Goal: Information Seeking & Learning: Learn about a topic

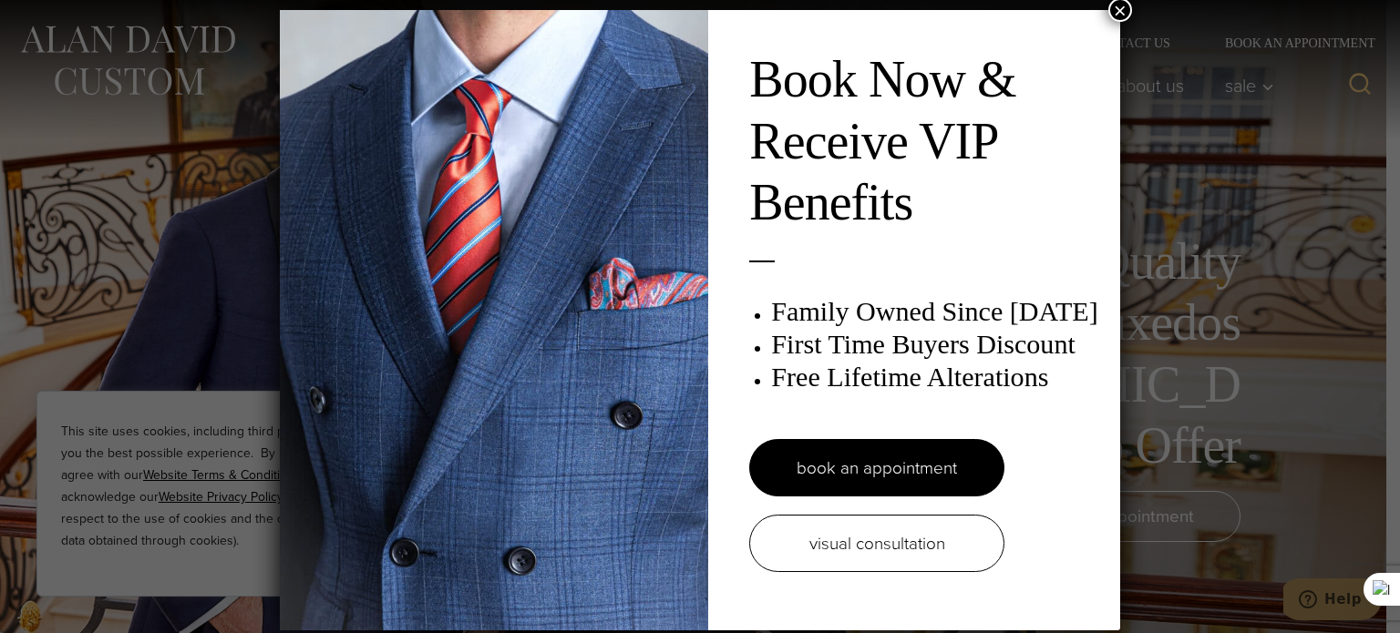
click at [1040, 8] on button "×" at bounding box center [1120, 10] width 24 height 24
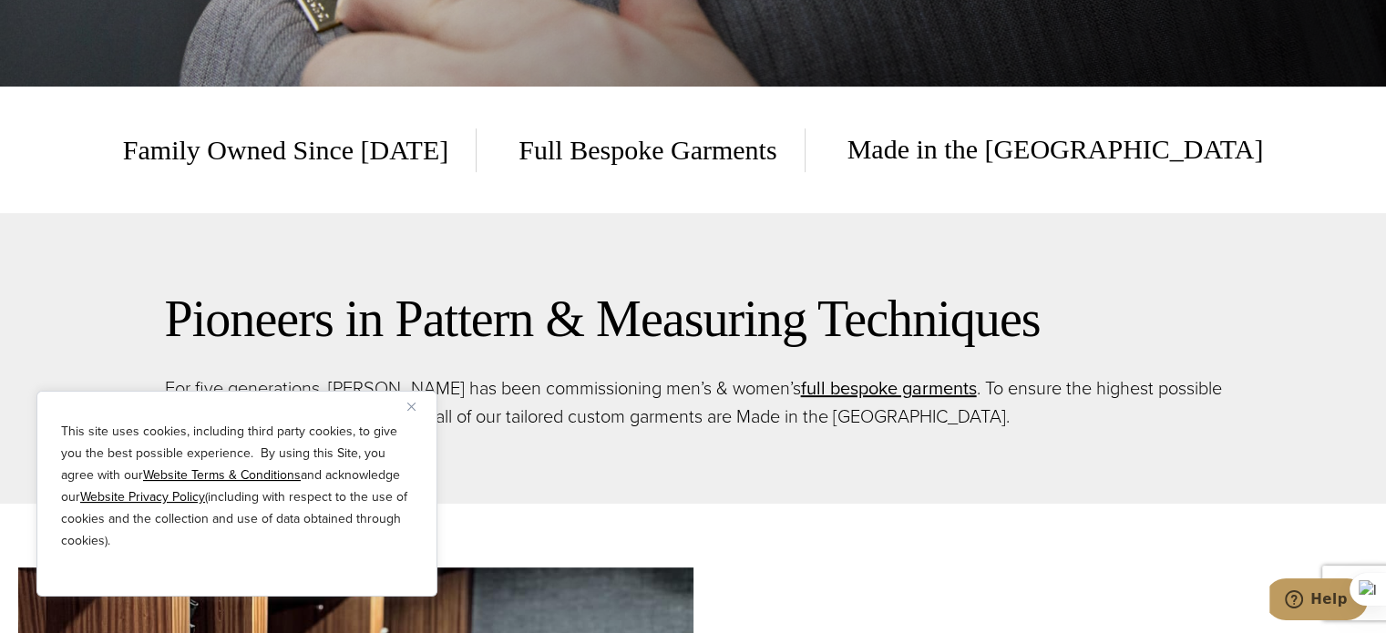
click at [1122, 279] on div "Pioneers in Pattern & Measuring Techniques For five generations, Alan David has…" at bounding box center [694, 358] width 1094 height 291
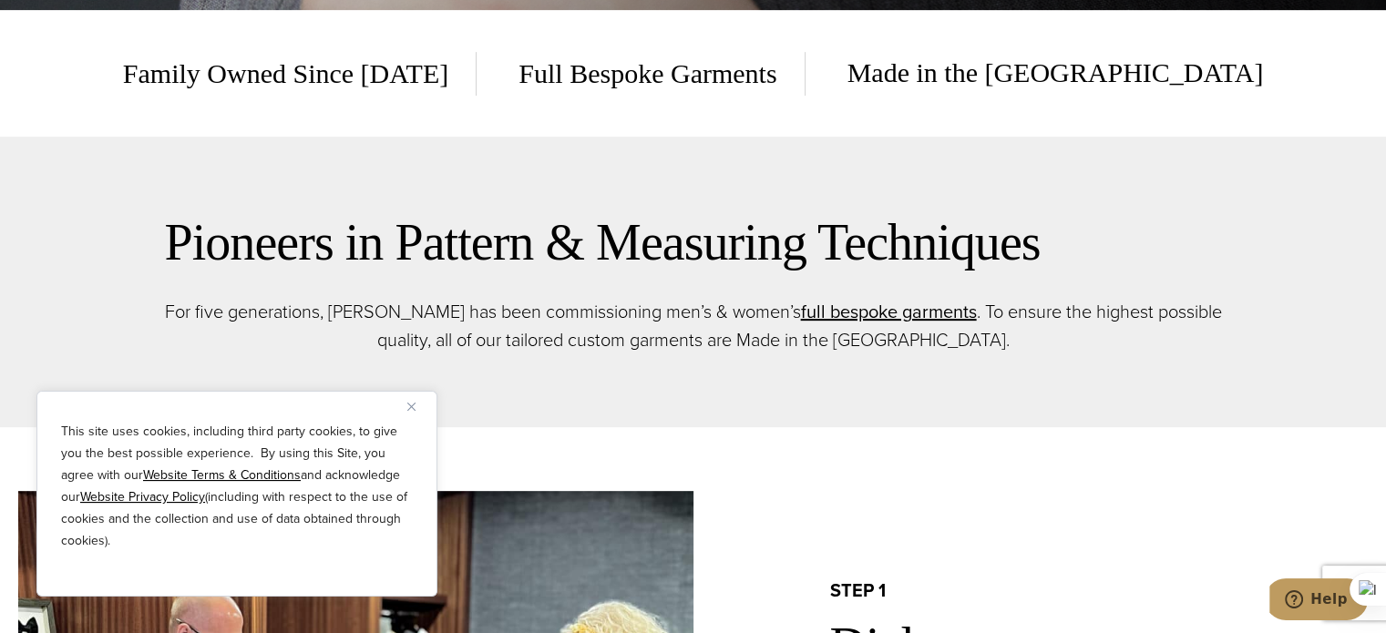
scroll to position [729, 0]
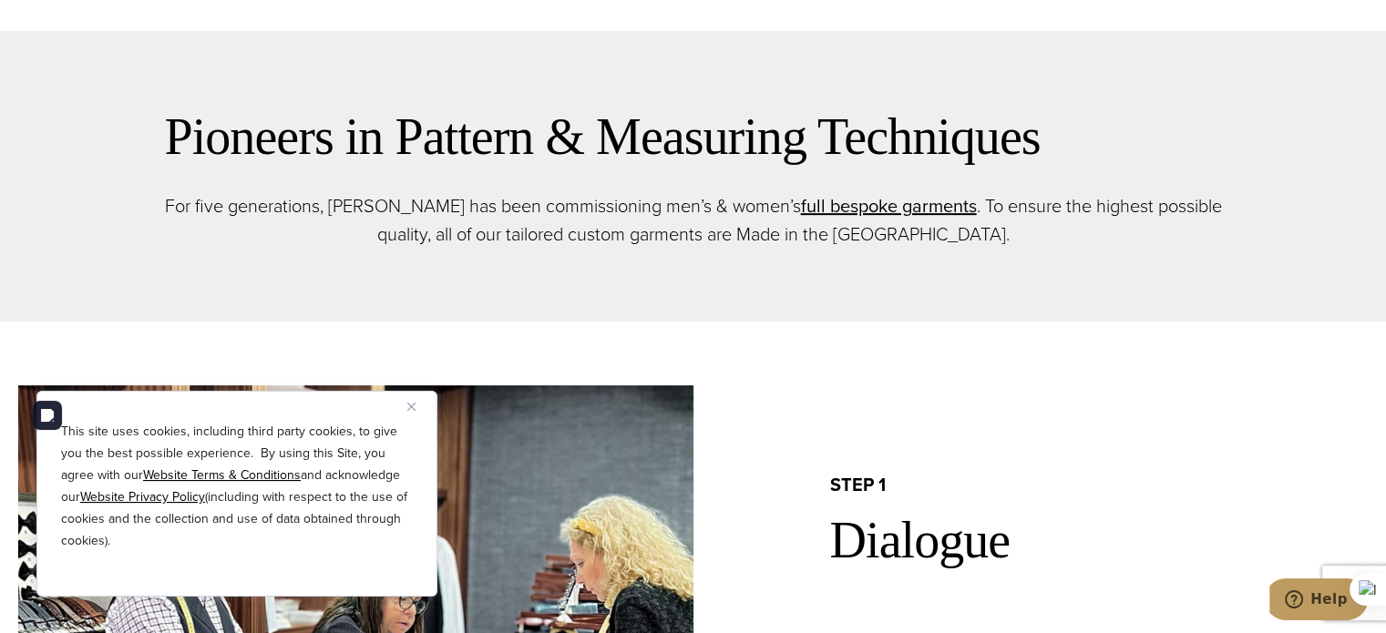
click at [412, 407] on img "Close" at bounding box center [411, 407] width 8 height 8
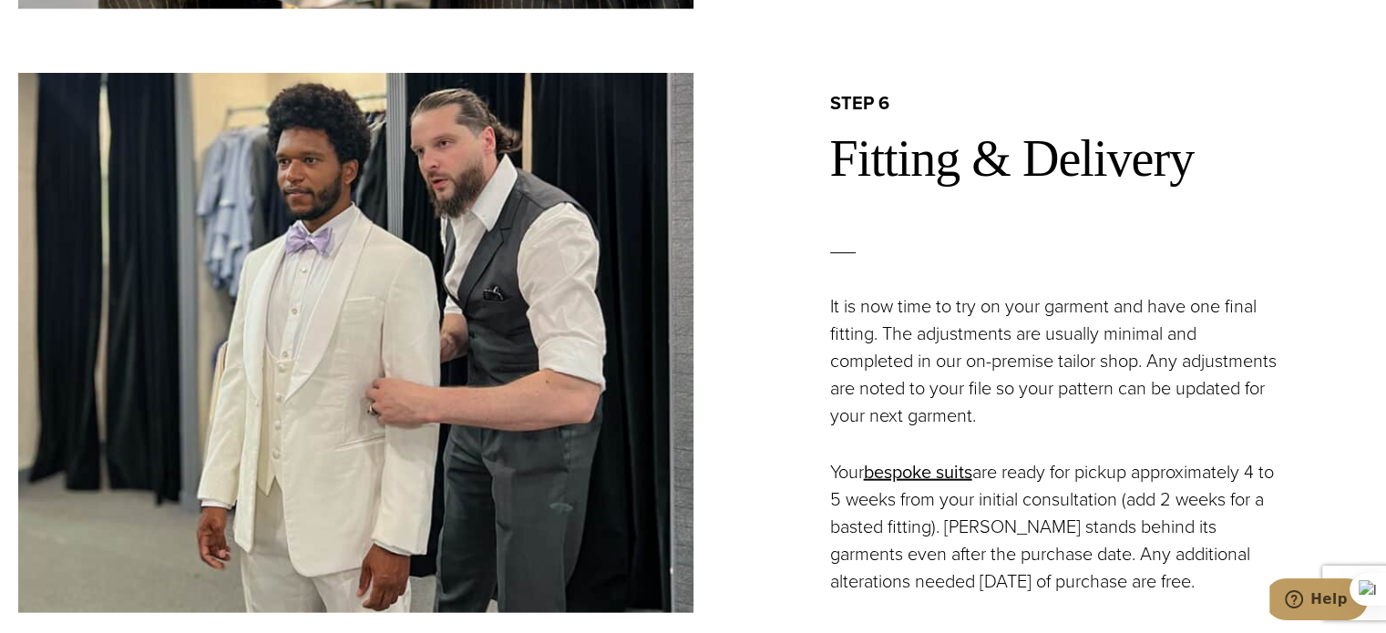
scroll to position [4101, 0]
